Goal: Entertainment & Leisure: Consume media (video, audio)

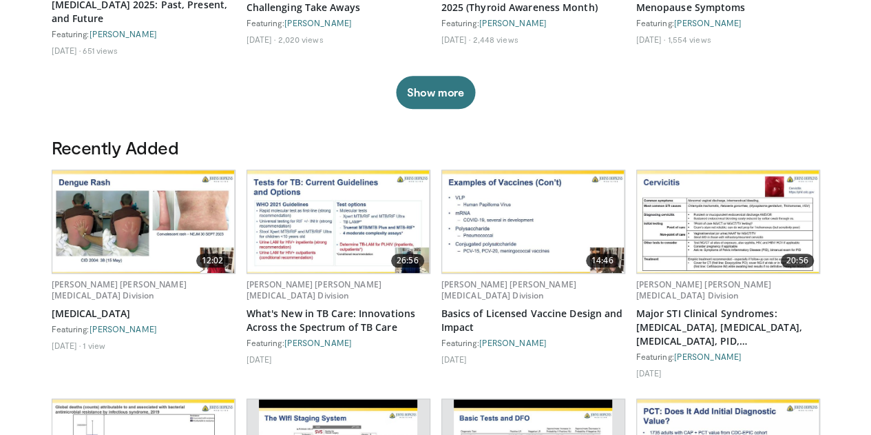
scroll to position [620, 0]
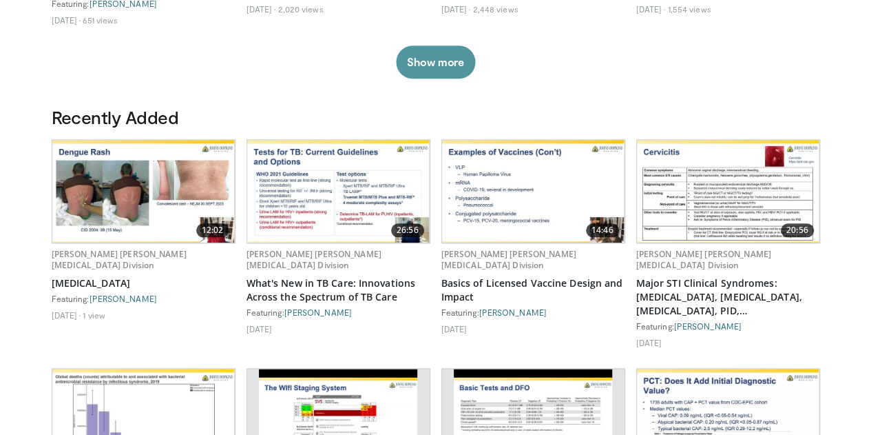
click at [424, 65] on button "Show more" at bounding box center [435, 61] width 79 height 33
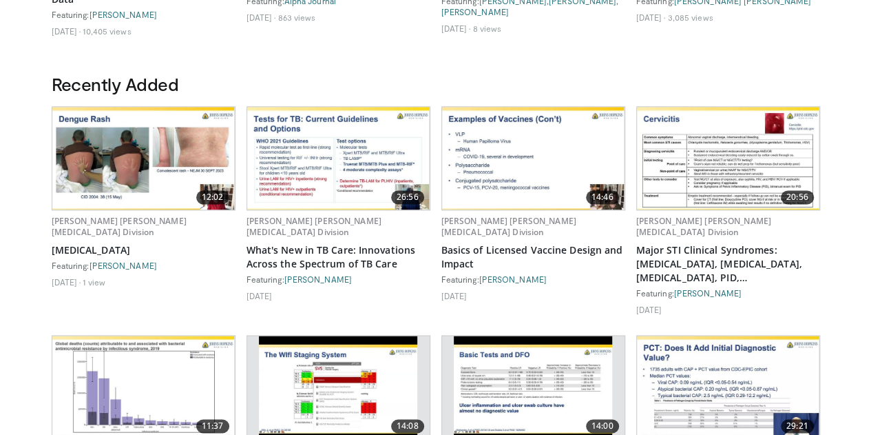
scroll to position [827, 0]
click at [758, 187] on img at bounding box center [728, 158] width 183 height 103
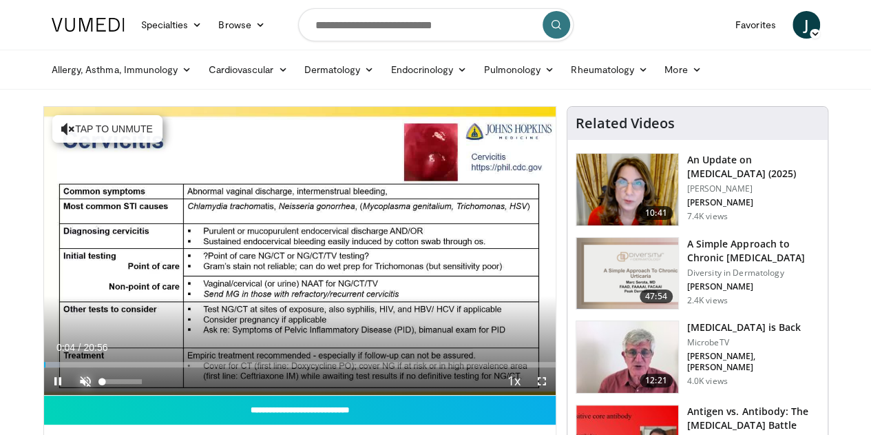
click at [72, 395] on span "Video Player" at bounding box center [86, 381] width 28 height 28
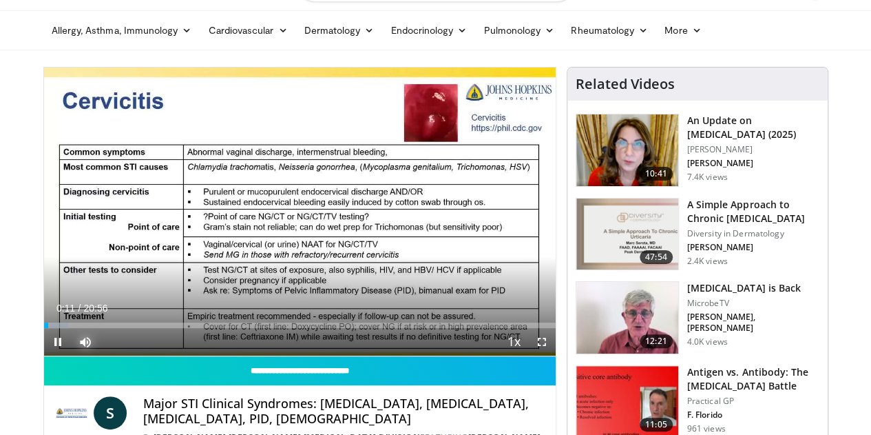
scroll to position [69, 0]
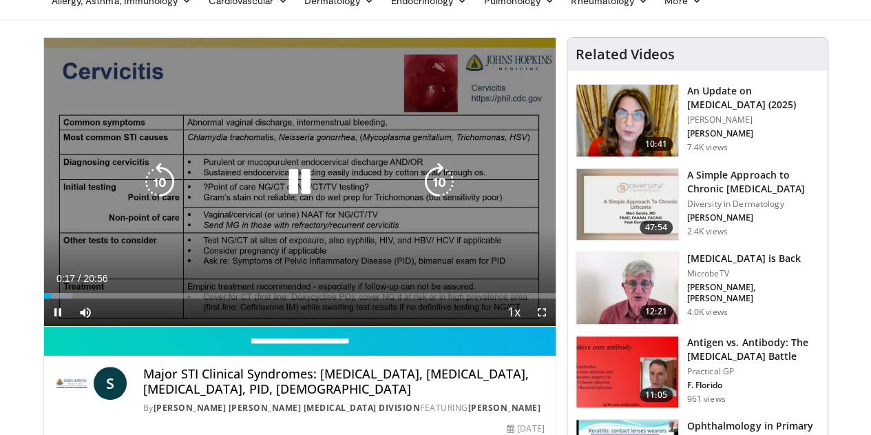
click at [44, 327] on video-js "**********" at bounding box center [300, 182] width 512 height 289
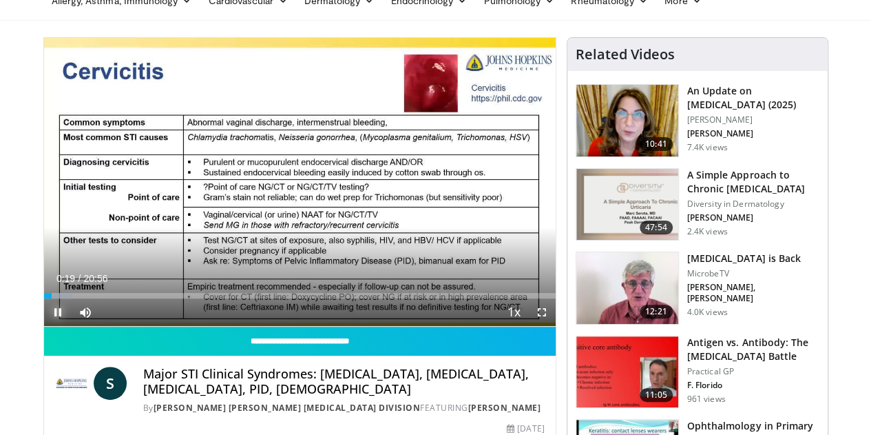
click at [44, 326] on span "Video Player" at bounding box center [58, 312] width 28 height 28
